Goal: Contribute content: Contribute content

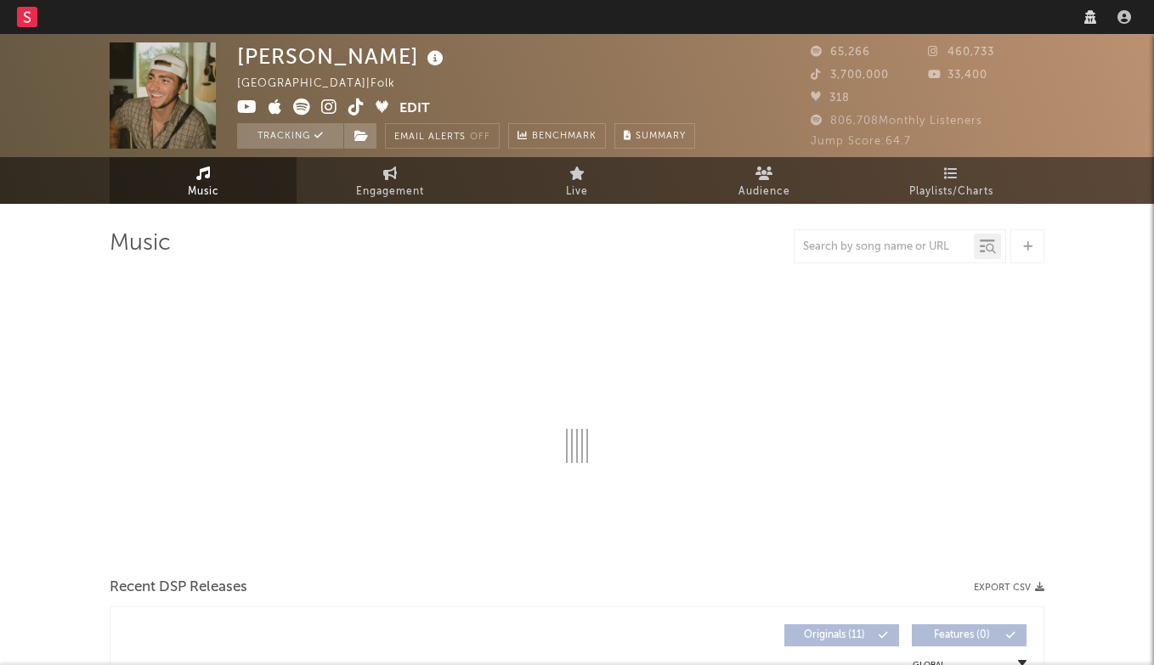
select select "recorded_music"
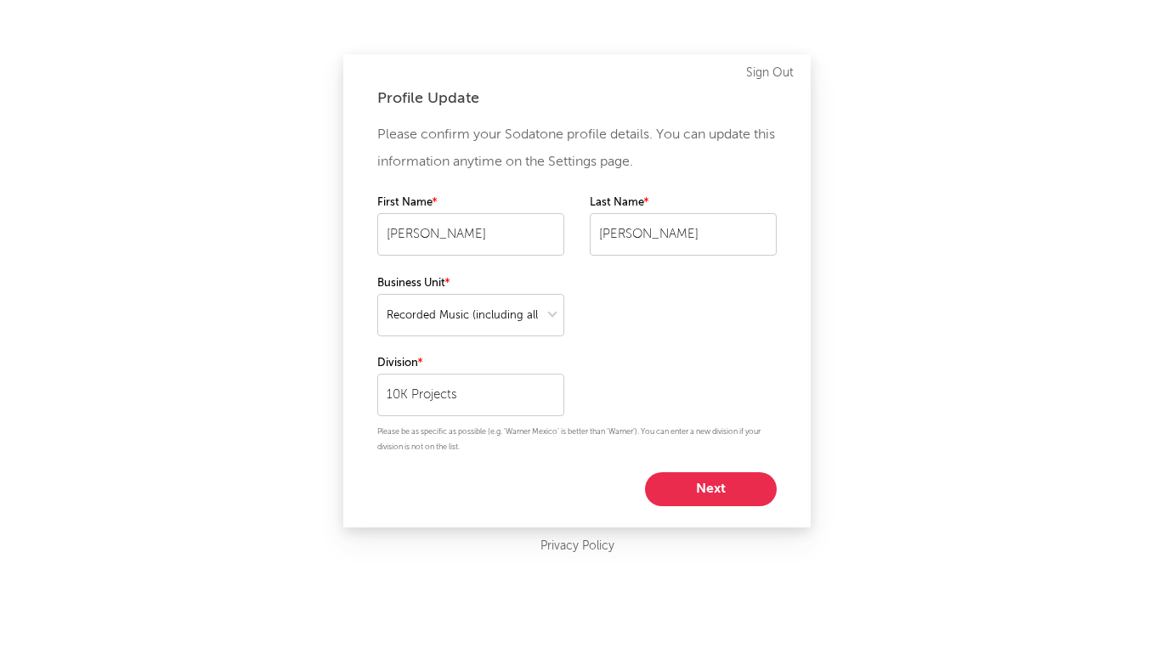
click at [731, 484] on button "Next" at bounding box center [711, 489] width 132 height 34
select select "marketing"
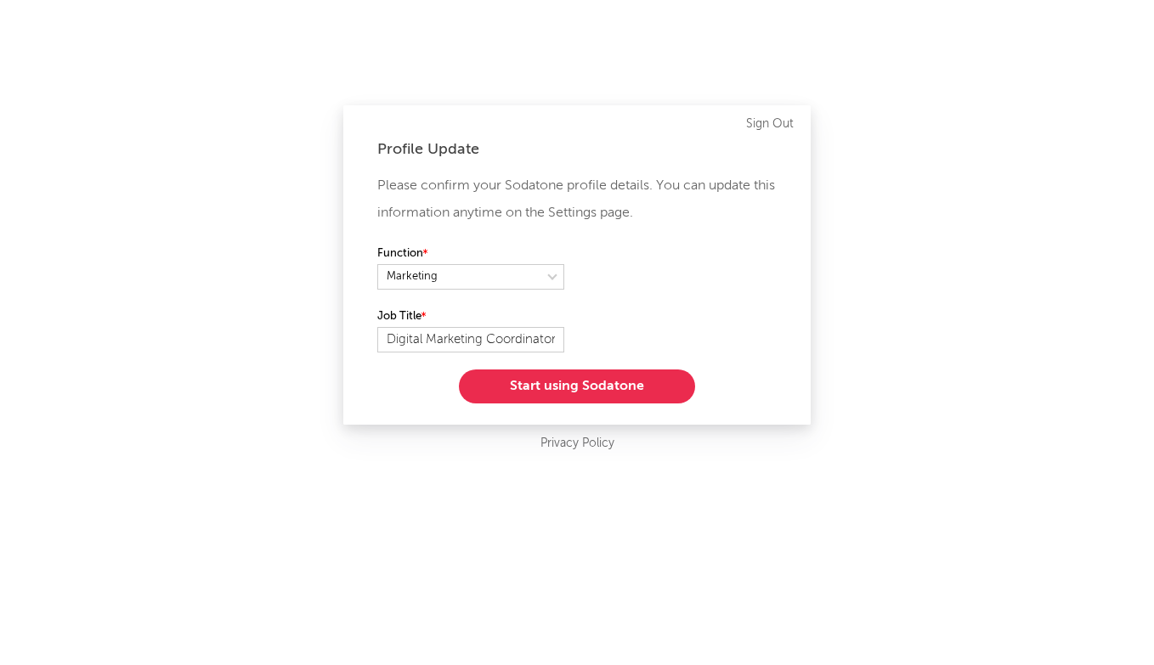
click at [547, 385] on button "Start using Sodatone" at bounding box center [577, 387] width 236 height 34
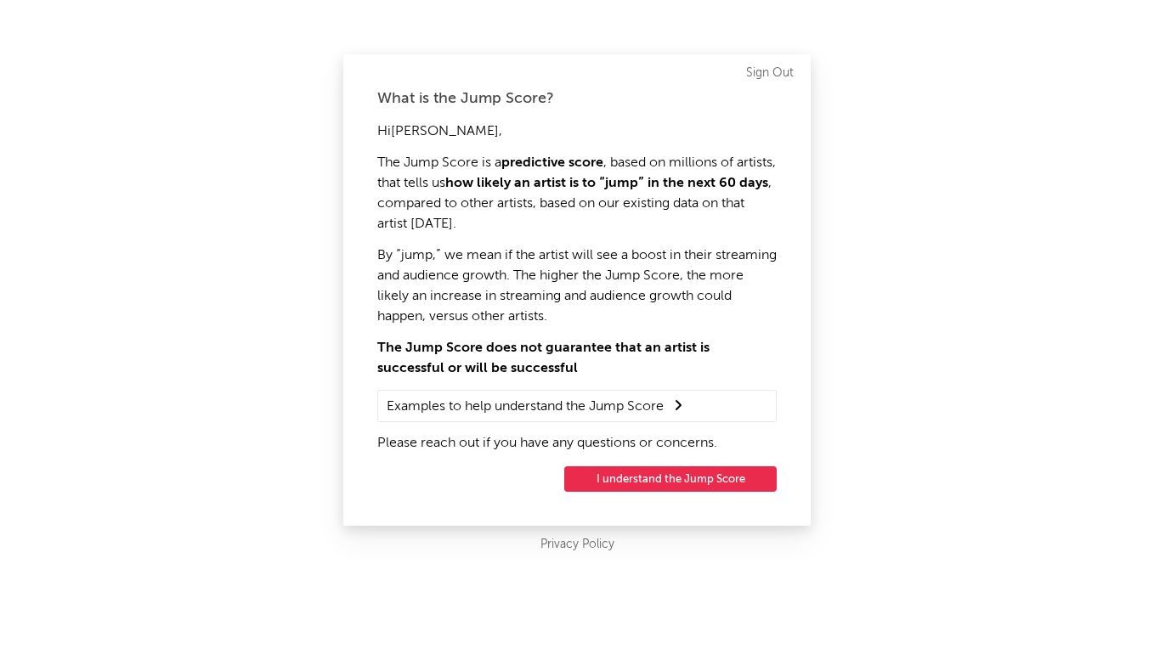
click at [626, 477] on button "I understand the Jump Score" at bounding box center [670, 478] width 212 height 25
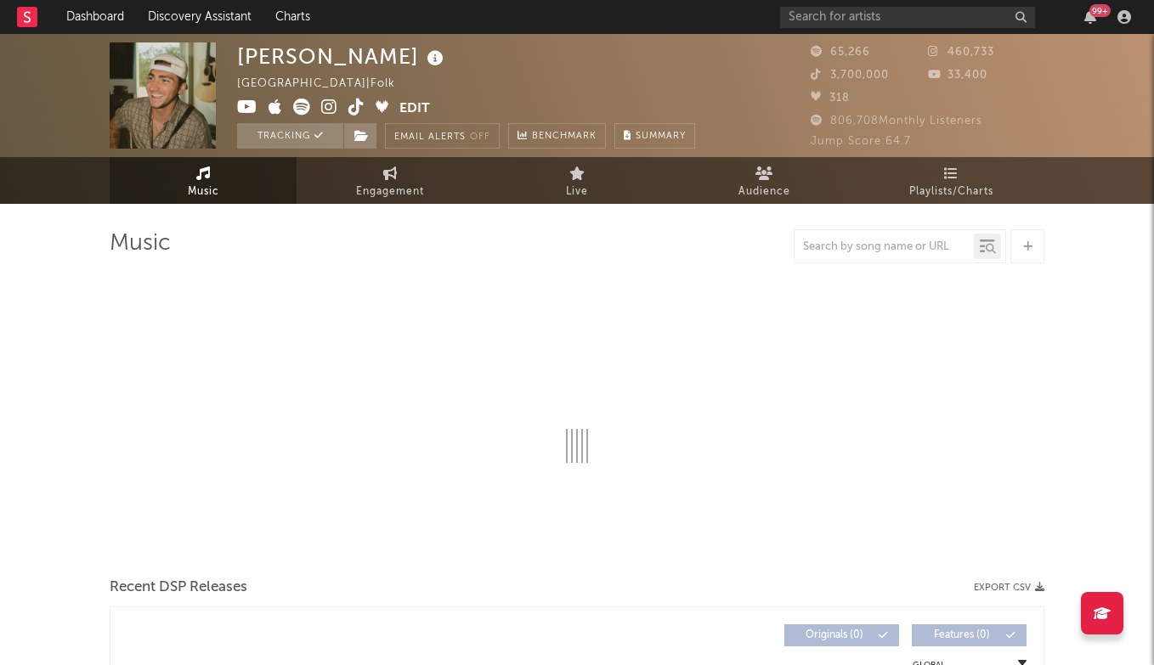
select select "6m"
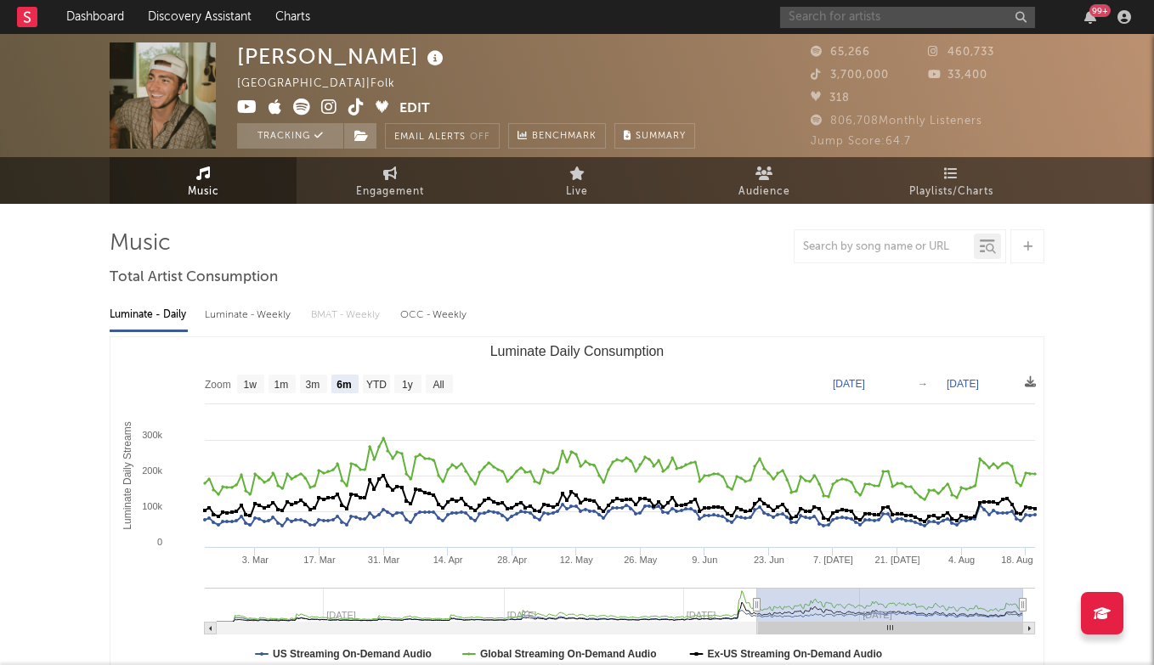
click at [860, 24] on input "text" at bounding box center [907, 17] width 255 height 21
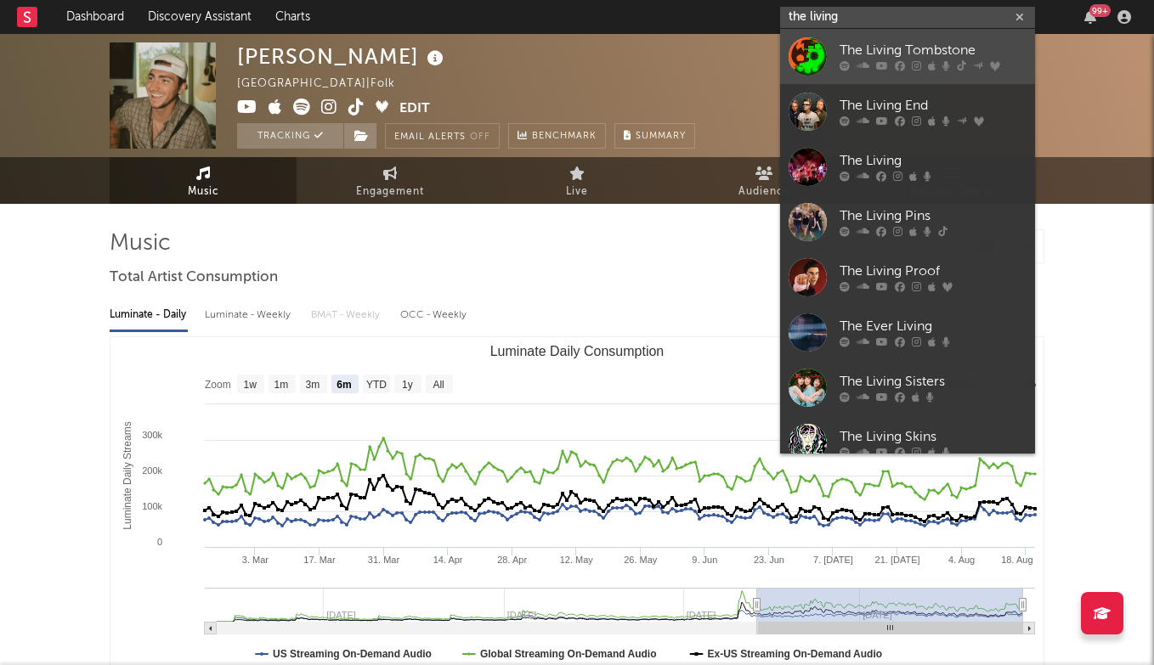
type input "the living"
click at [889, 56] on div "The Living Tombstone" at bounding box center [932, 51] width 187 height 20
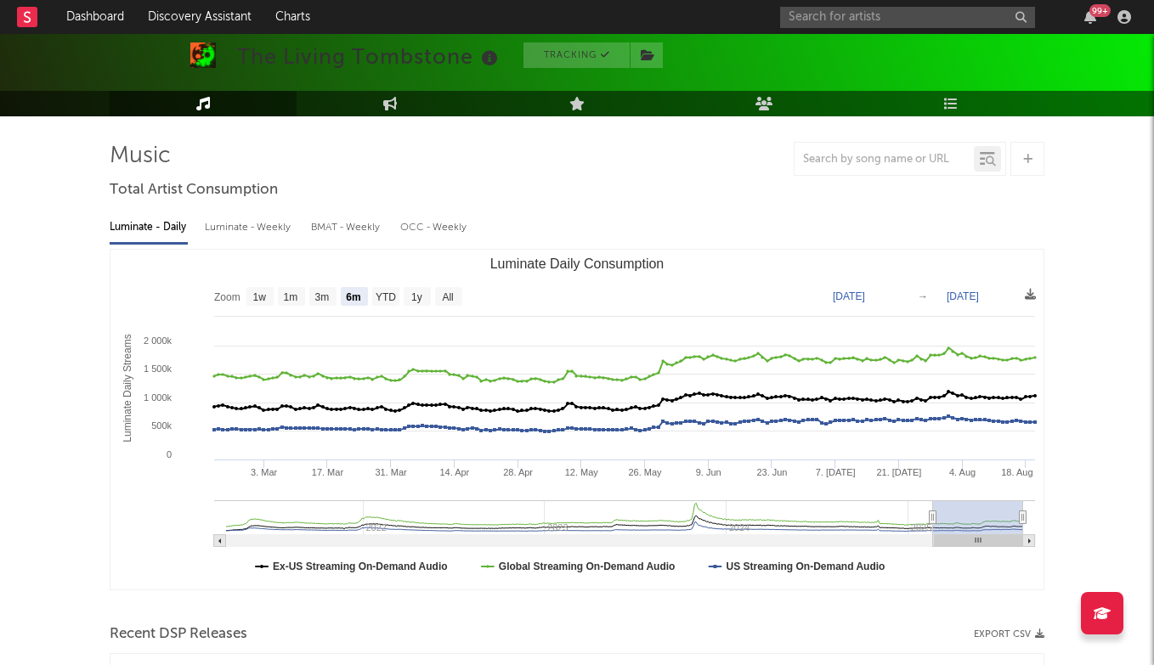
scroll to position [89, 0]
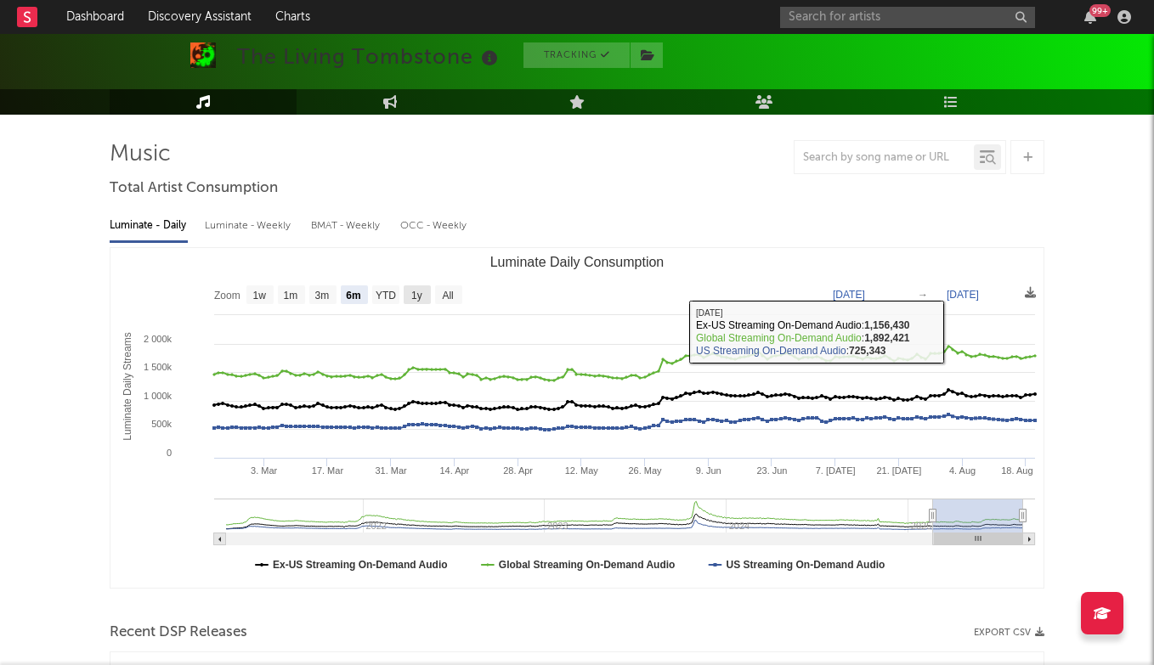
click at [419, 291] on text "1y" at bounding box center [416, 296] width 11 height 12
select select "1y"
type input "[DATE]"
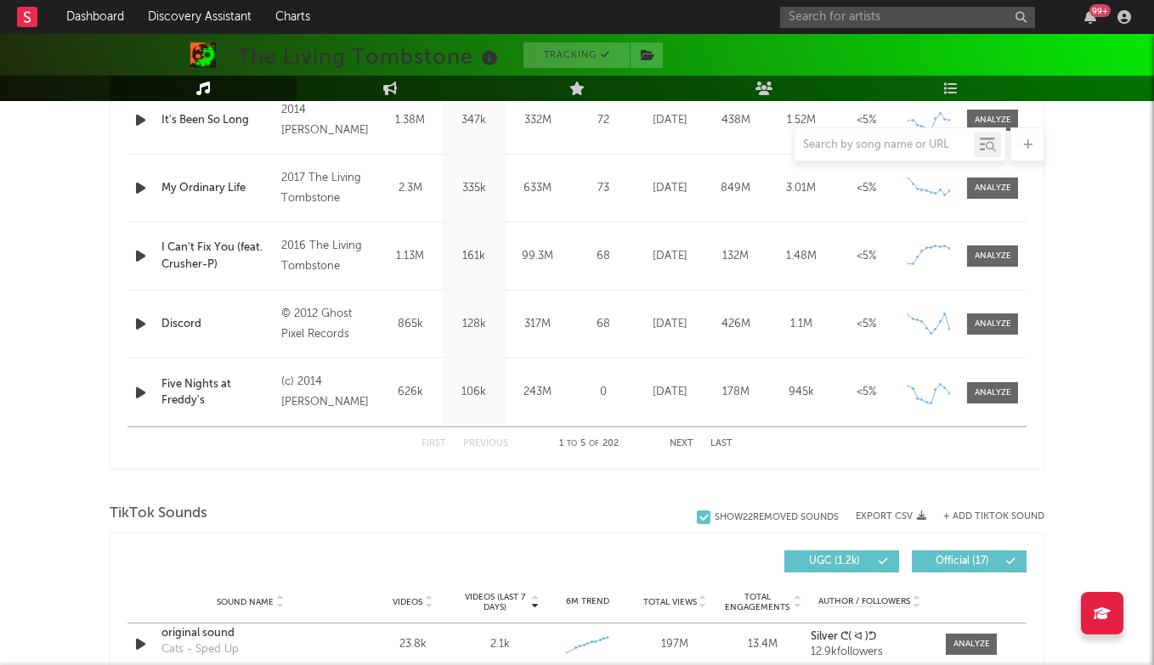
scroll to position [727, 0]
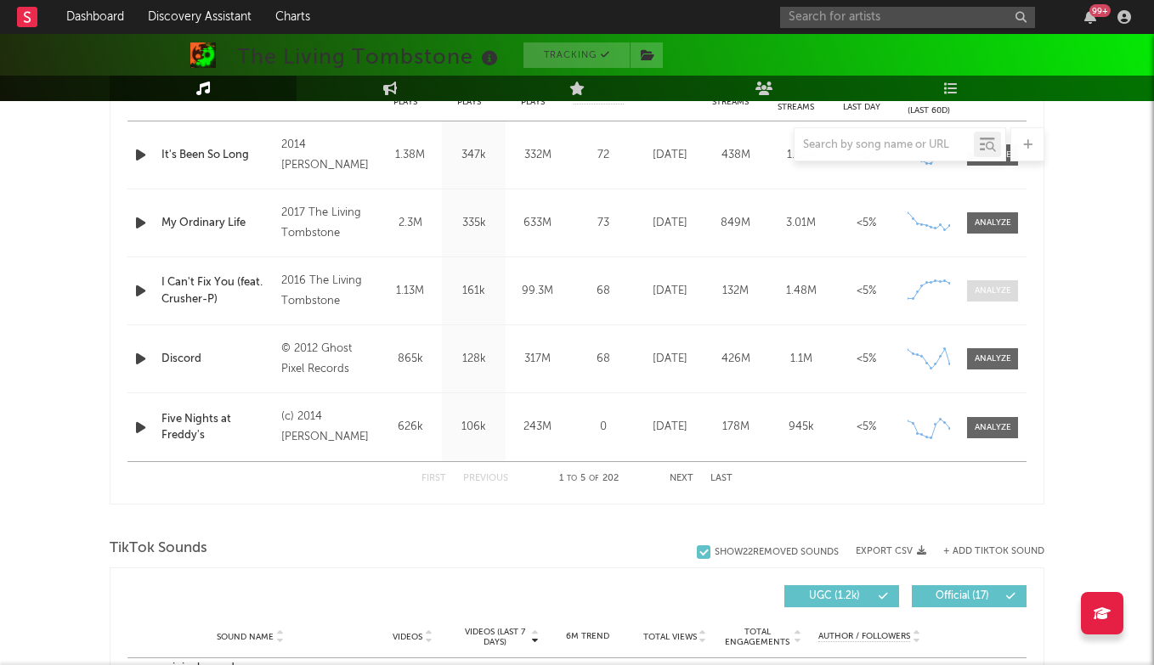
click at [998, 288] on div at bounding box center [992, 291] width 37 height 13
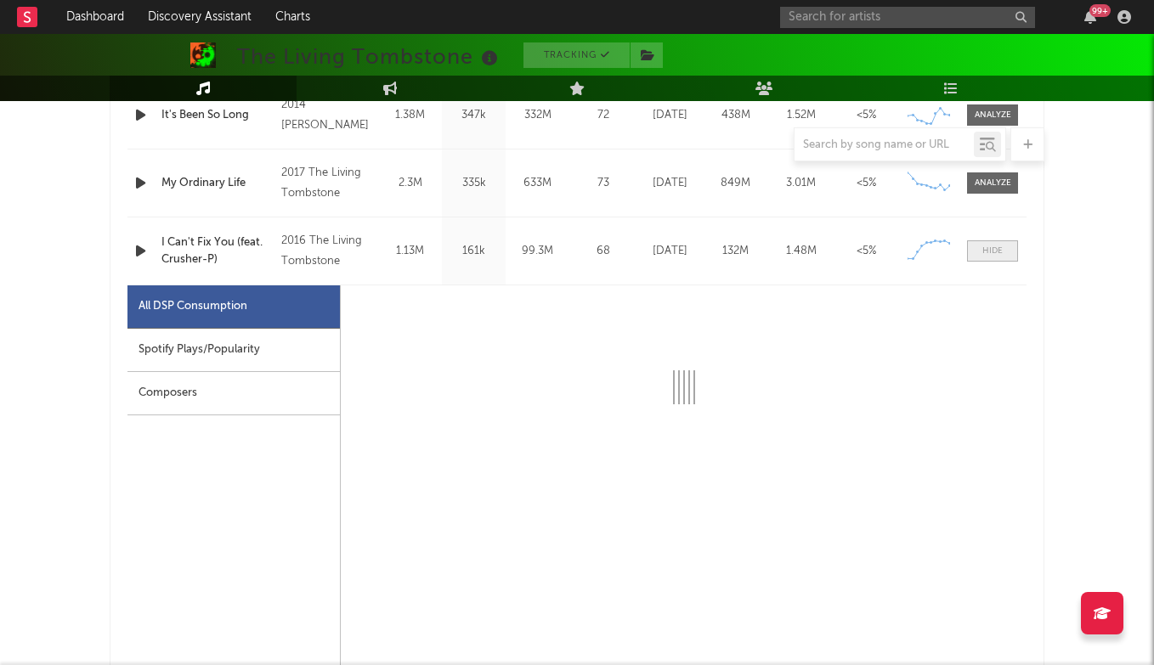
scroll to position [770, 0]
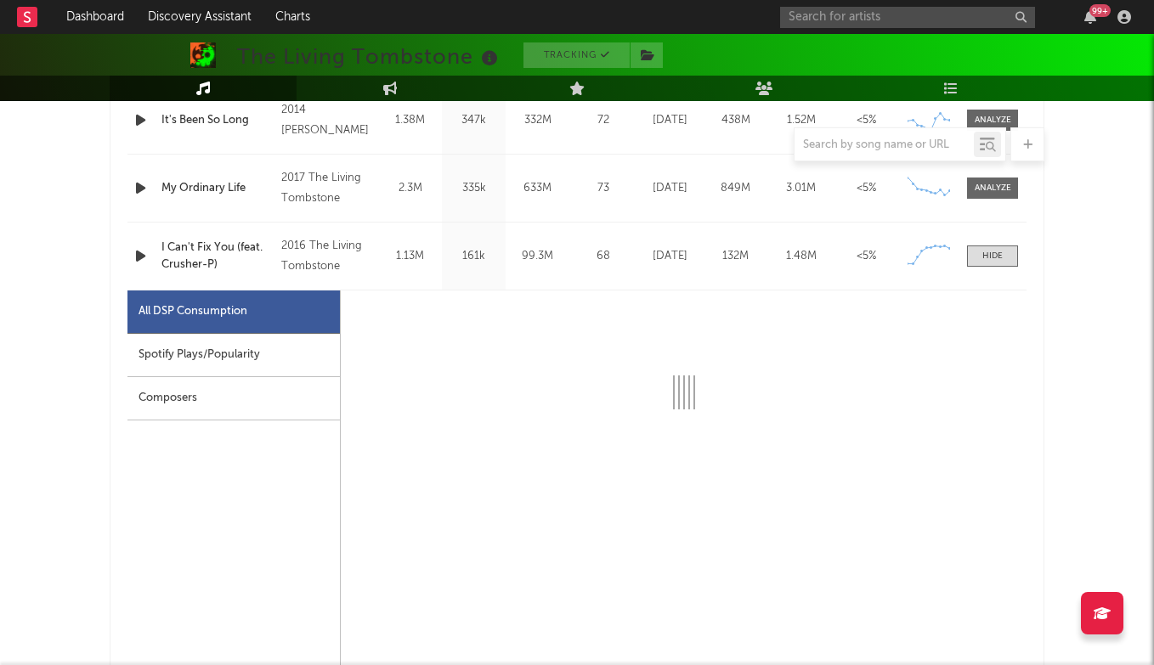
select select "6m"
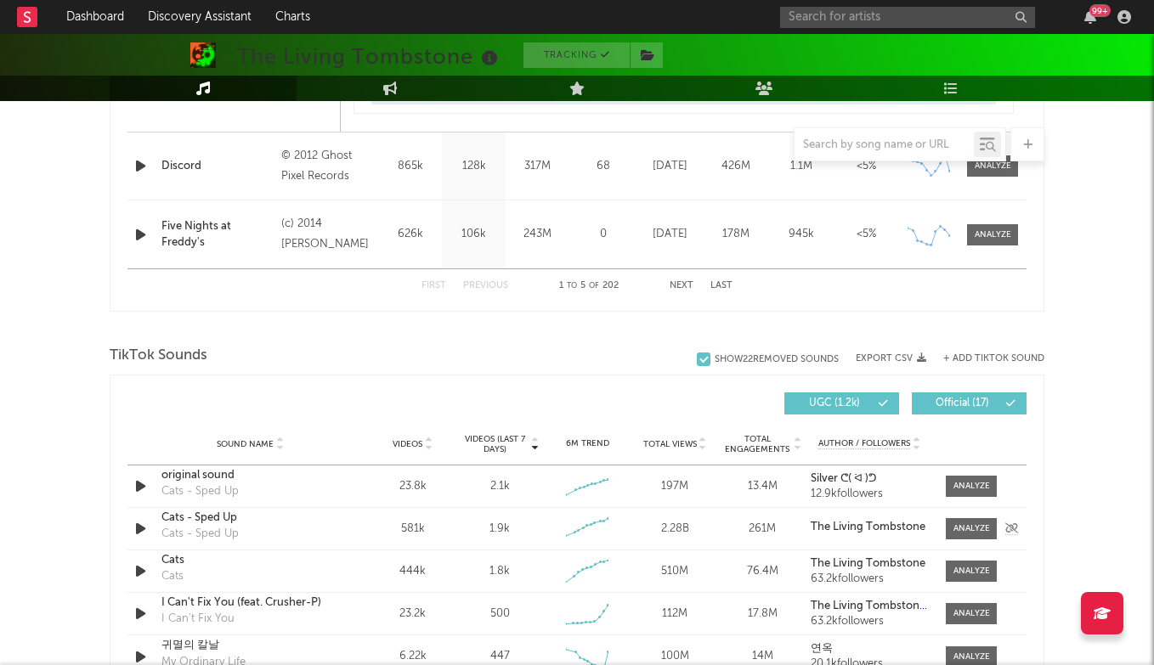
scroll to position [1734, 0]
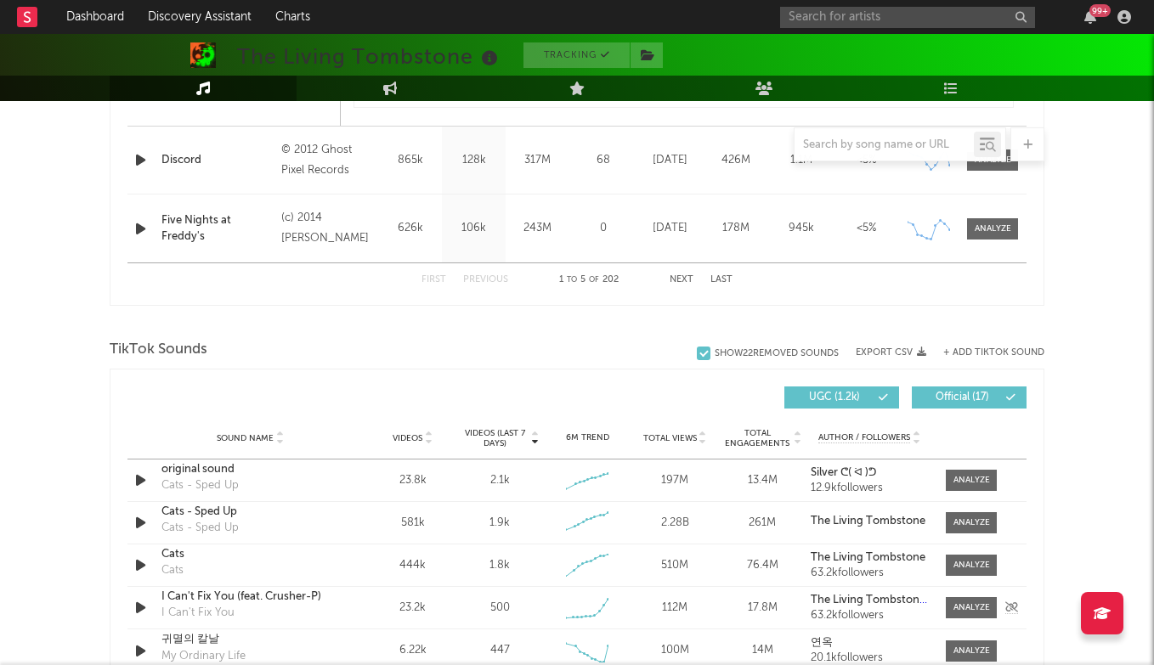
click at [240, 595] on div "I Can't Fix You (feat. Crusher-P)" at bounding box center [250, 597] width 178 height 17
click at [851, 21] on input "text" at bounding box center [907, 17] width 255 height 21
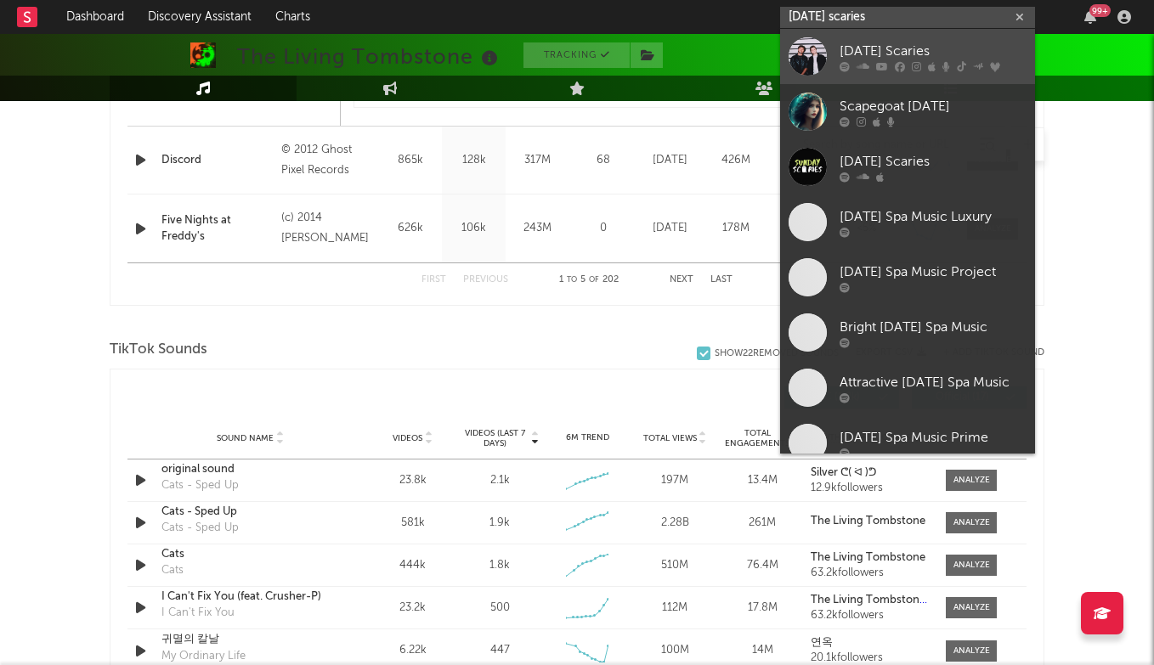
type input "[DATE] scaries"
click at [895, 54] on div "[DATE] Scaries" at bounding box center [932, 51] width 187 height 20
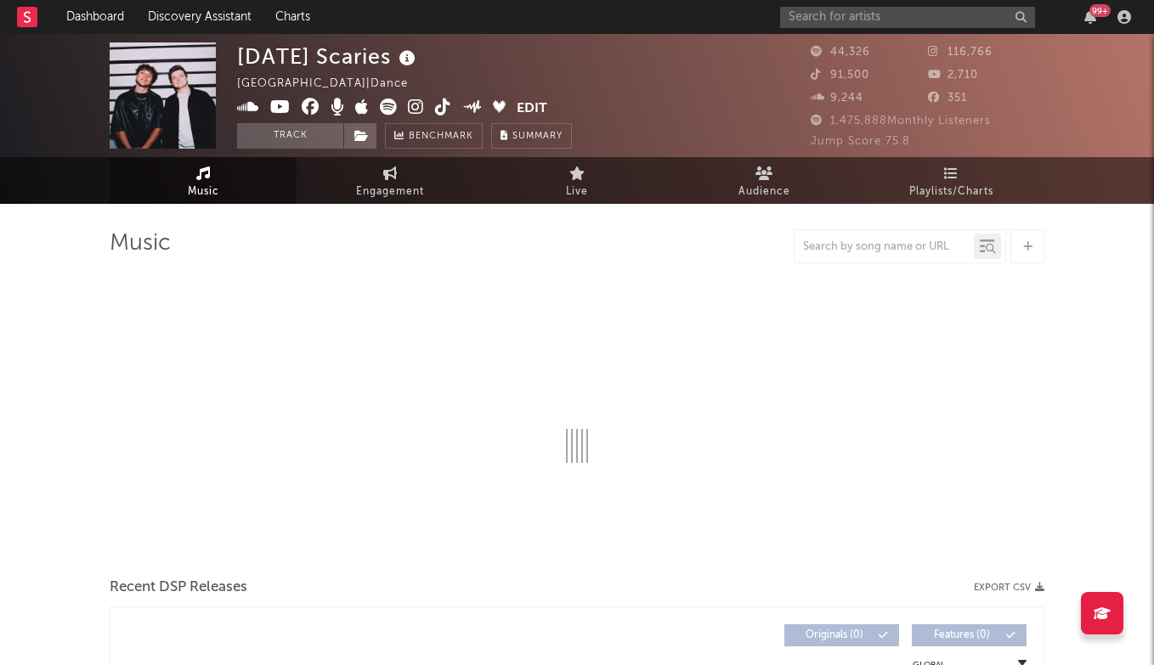
select select "6m"
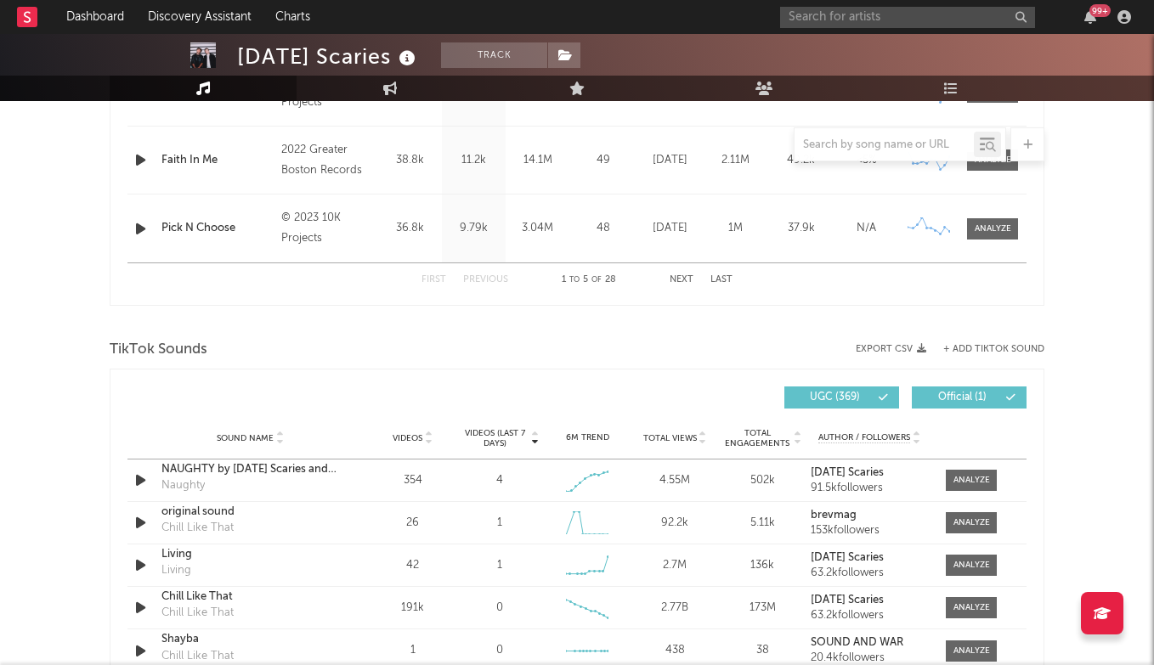
scroll to position [957, 0]
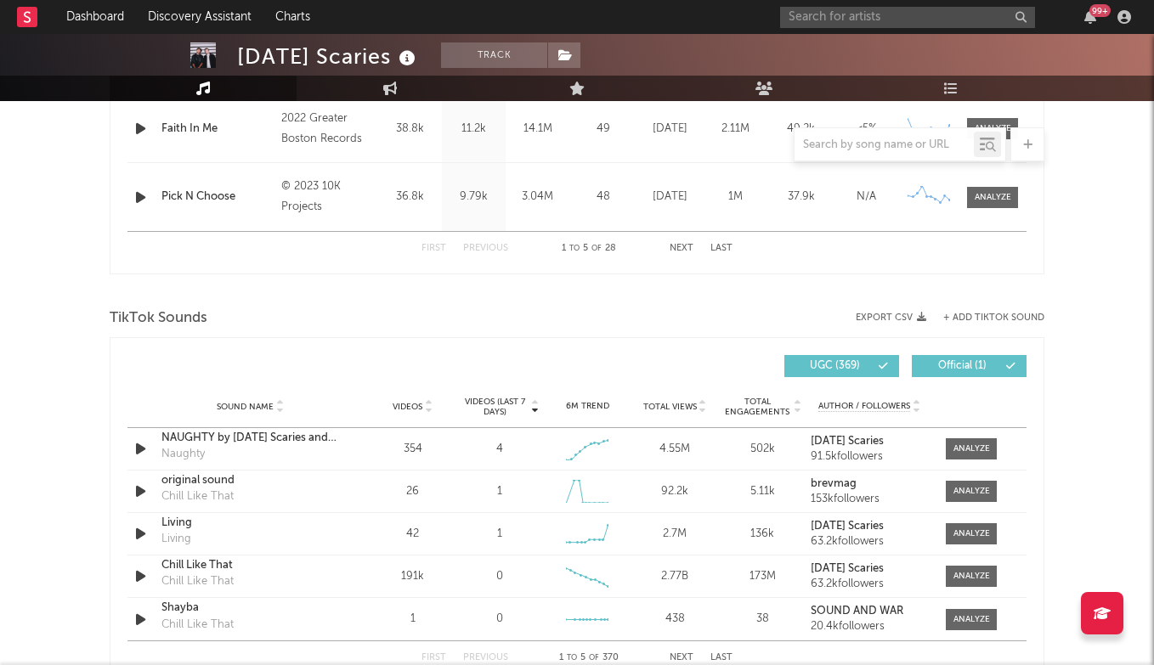
click at [979, 304] on div "TikTok Sounds" at bounding box center [577, 318] width 934 height 29
click at [979, 312] on div "TikTok Sounds" at bounding box center [577, 318] width 934 height 29
click at [974, 316] on button "+ Add TikTok Sound" at bounding box center [993, 317] width 101 height 9
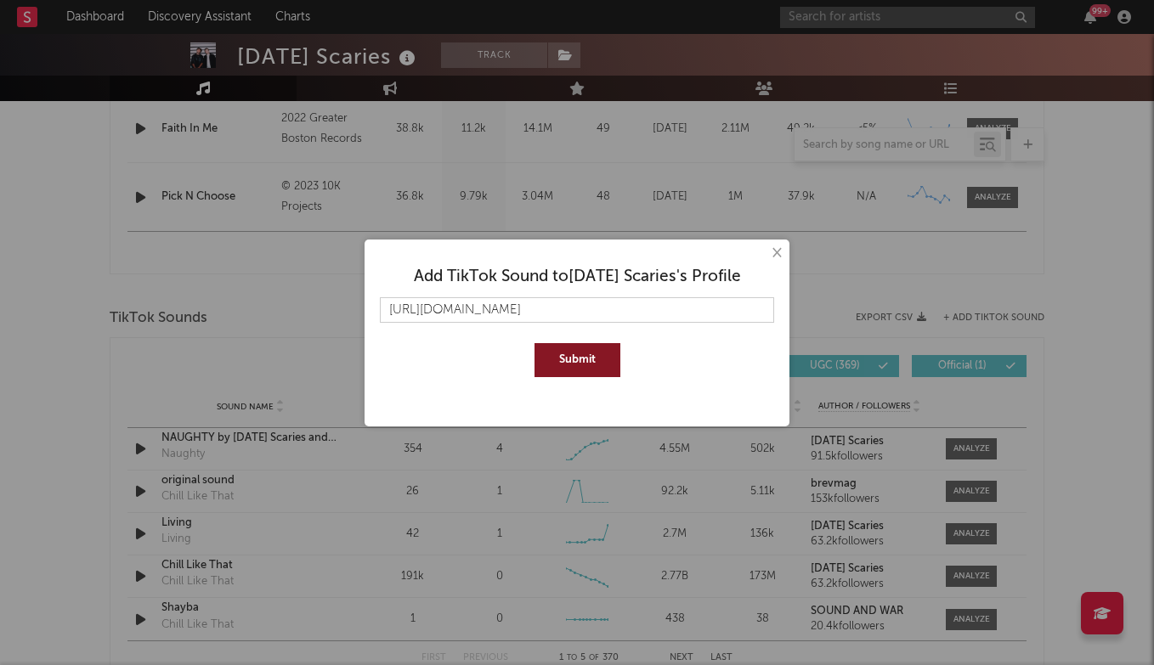
type input "[URL][DOMAIN_NAME]"
click at [573, 353] on button "Submit" at bounding box center [577, 360] width 86 height 34
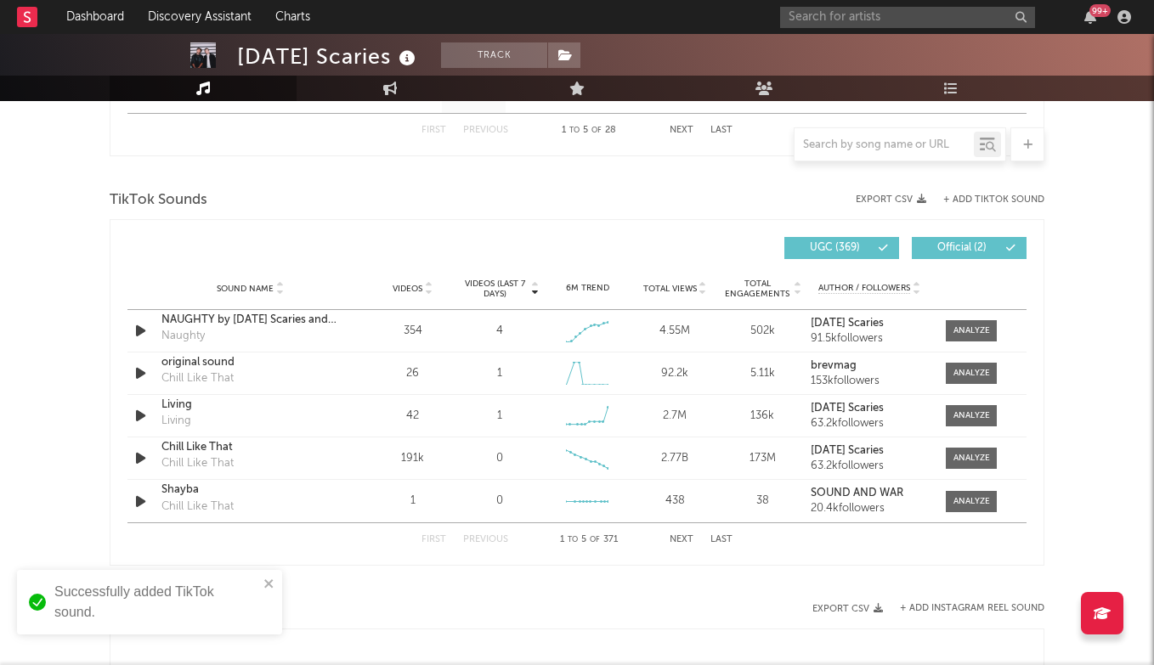
scroll to position [1104, 0]
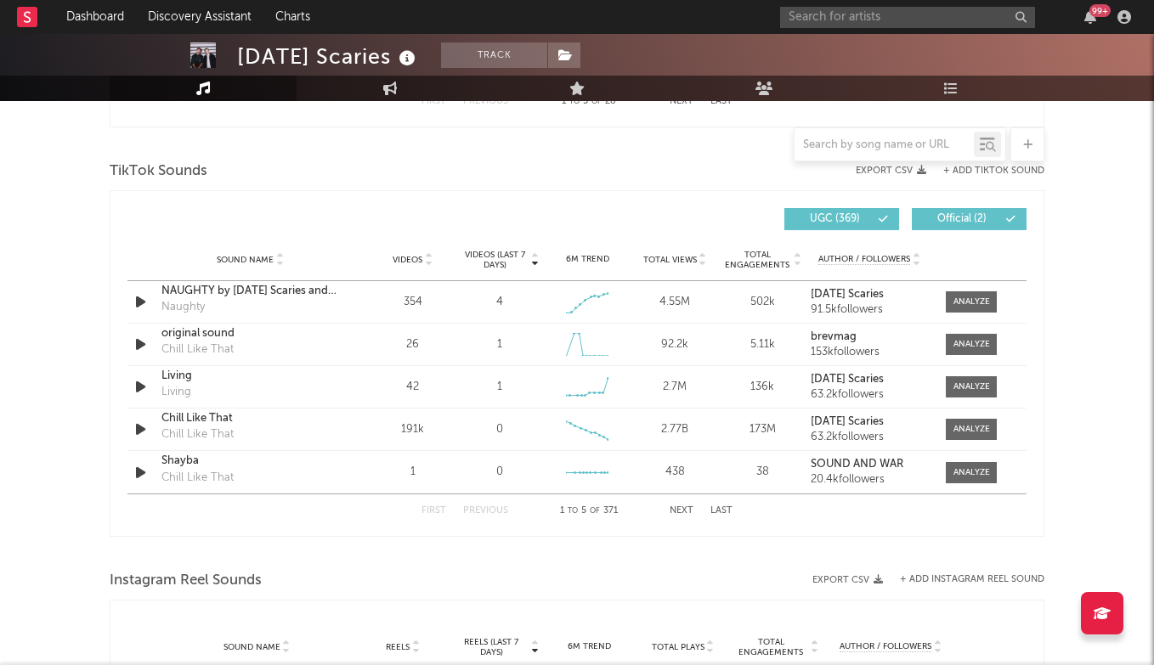
click at [718, 513] on button "Last" at bounding box center [721, 510] width 22 height 9
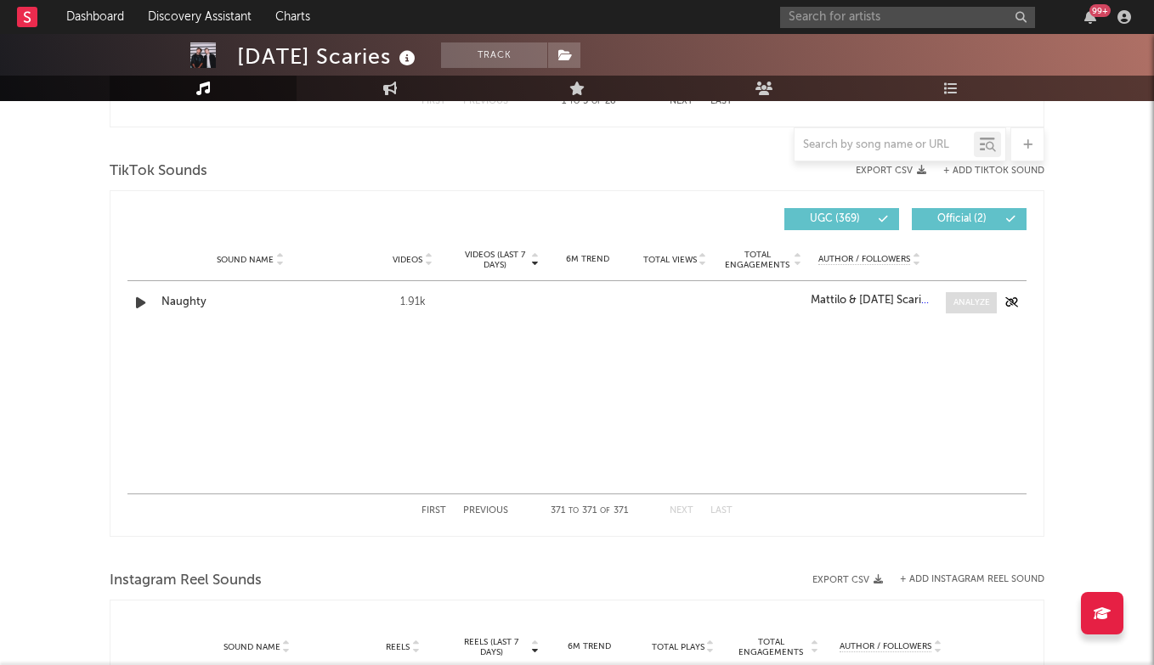
click at [957, 302] on div at bounding box center [971, 302] width 37 height 13
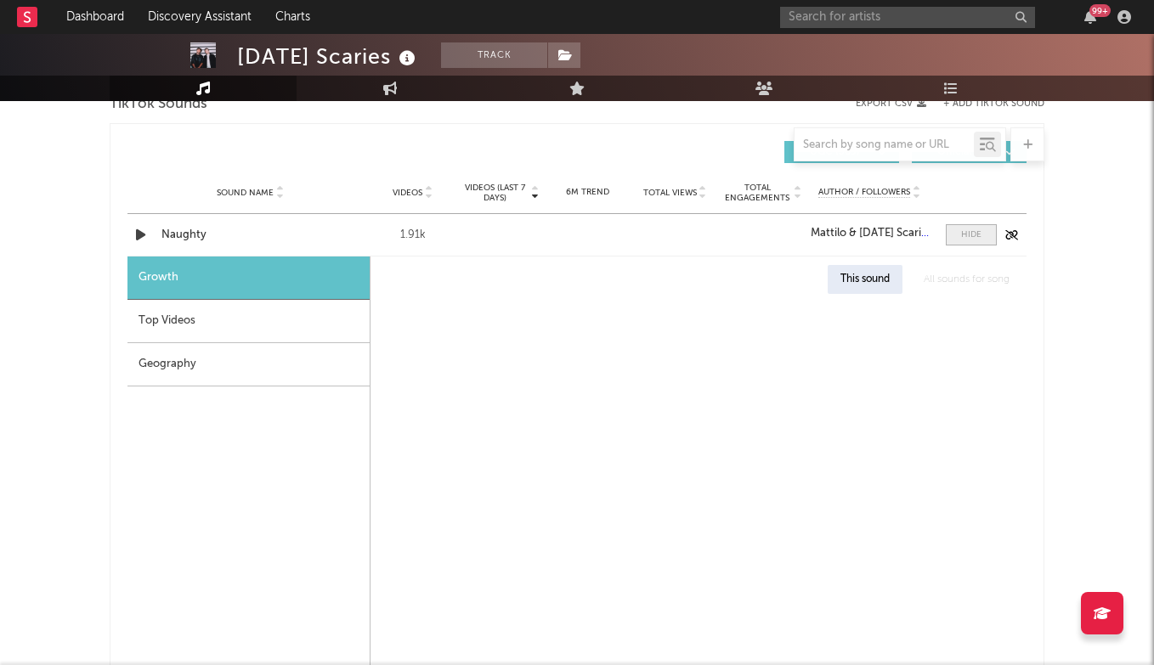
scroll to position [1175, 0]
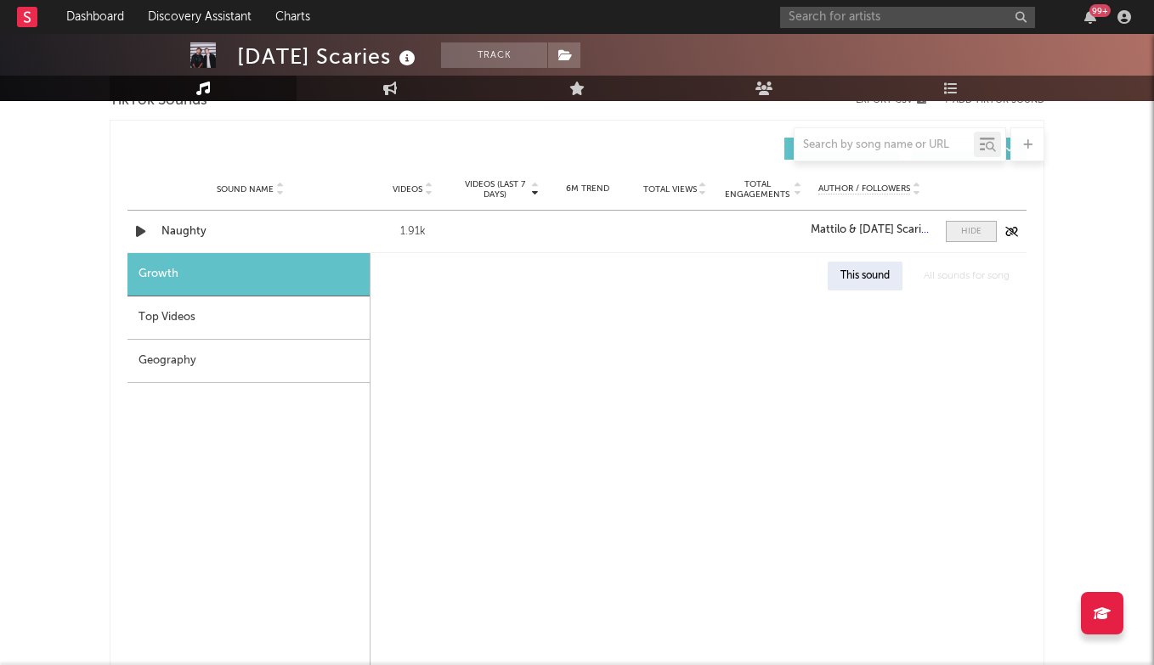
select select "1w"
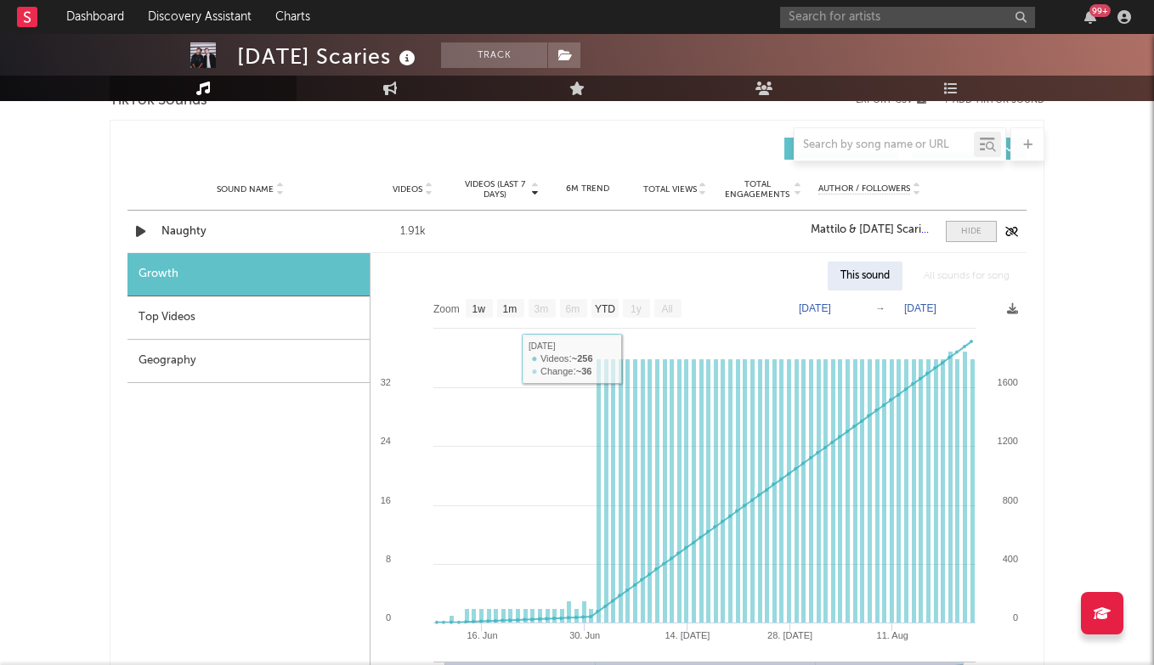
click at [963, 230] on div at bounding box center [971, 231] width 20 height 13
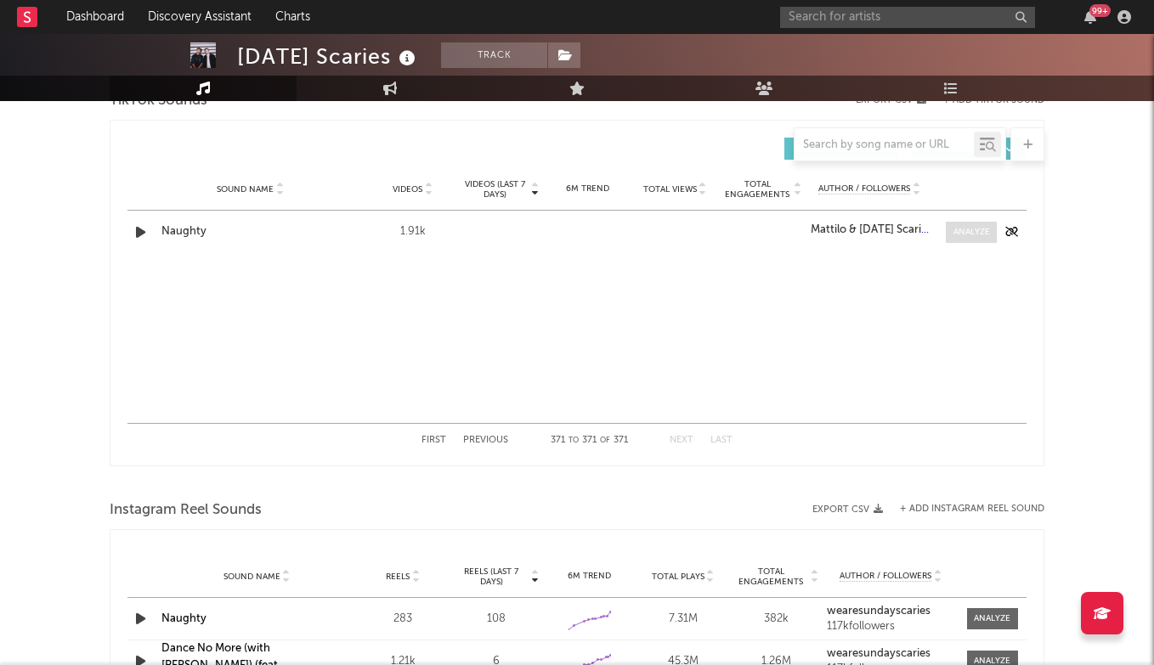
click at [963, 230] on div at bounding box center [971, 232] width 37 height 13
select select "1w"
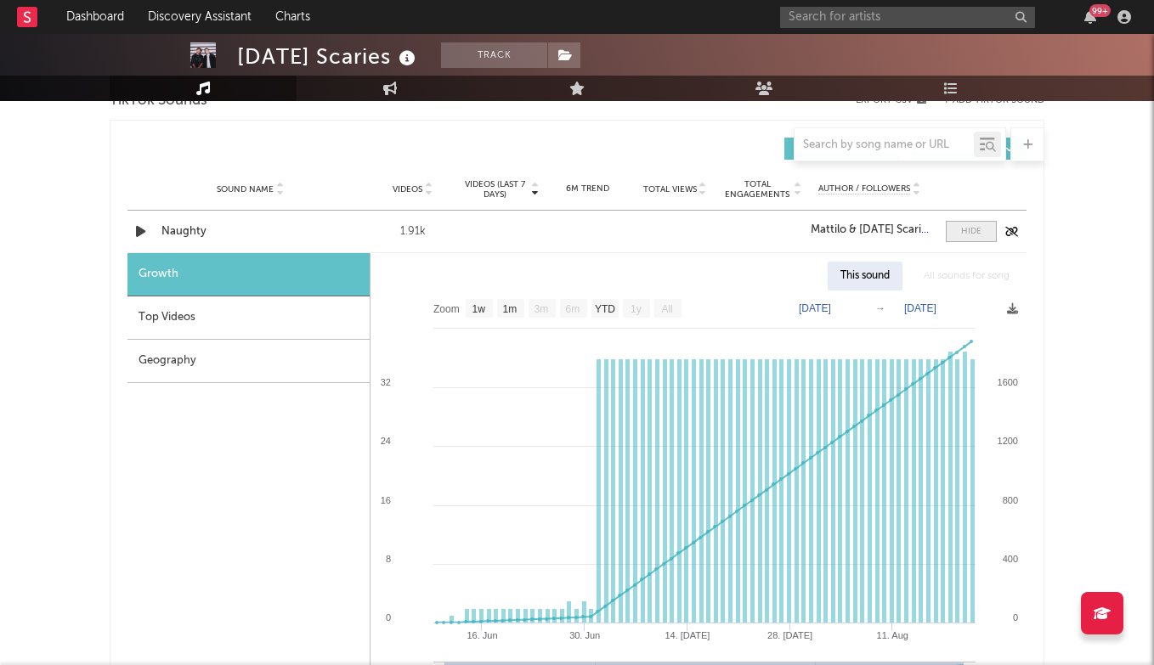
click at [978, 228] on div at bounding box center [971, 231] width 20 height 13
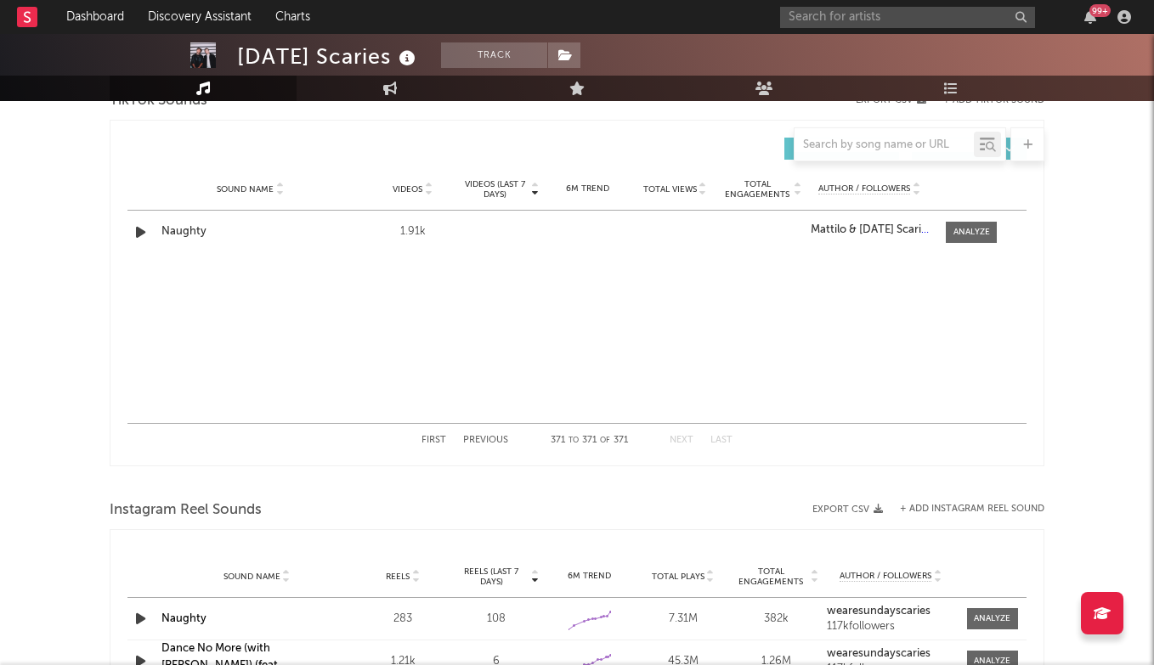
click at [478, 434] on div "First Previous 371 to 371 of 371 Next Last" at bounding box center [576, 440] width 311 height 33
click at [480, 444] on button "Previous" at bounding box center [485, 440] width 45 height 9
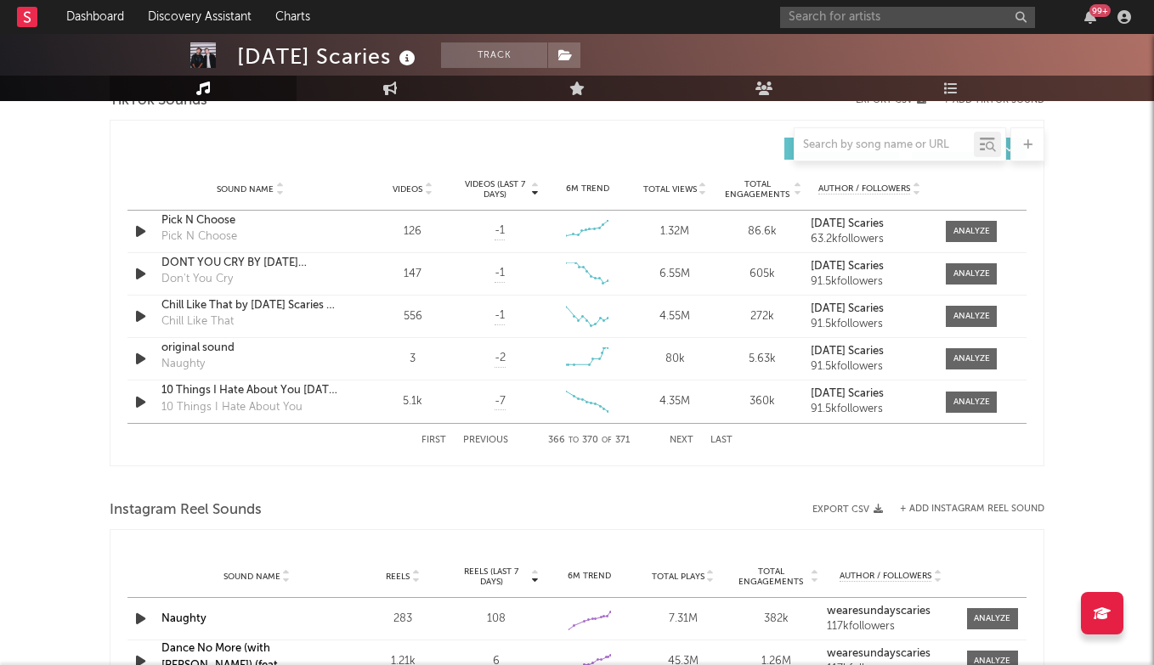
click at [683, 442] on button "Next" at bounding box center [681, 440] width 24 height 9
